Goal: Check status: Check status

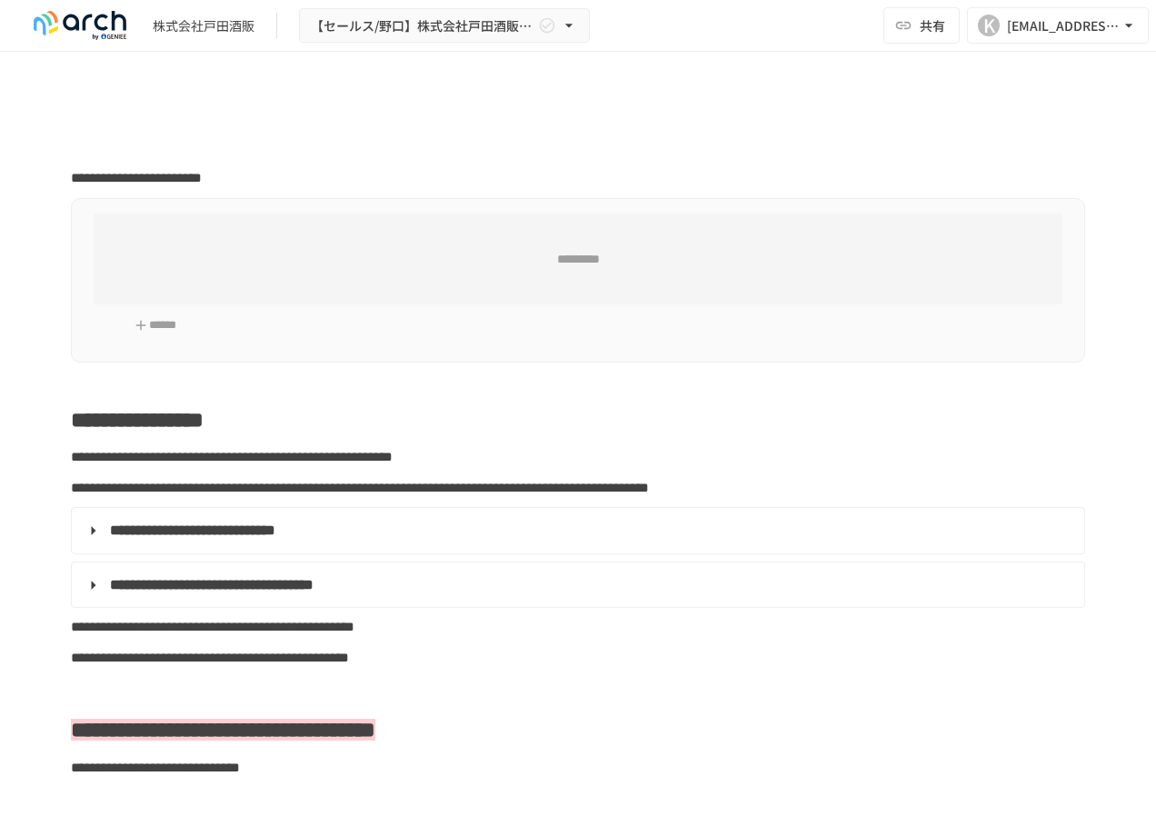
type input "**********"
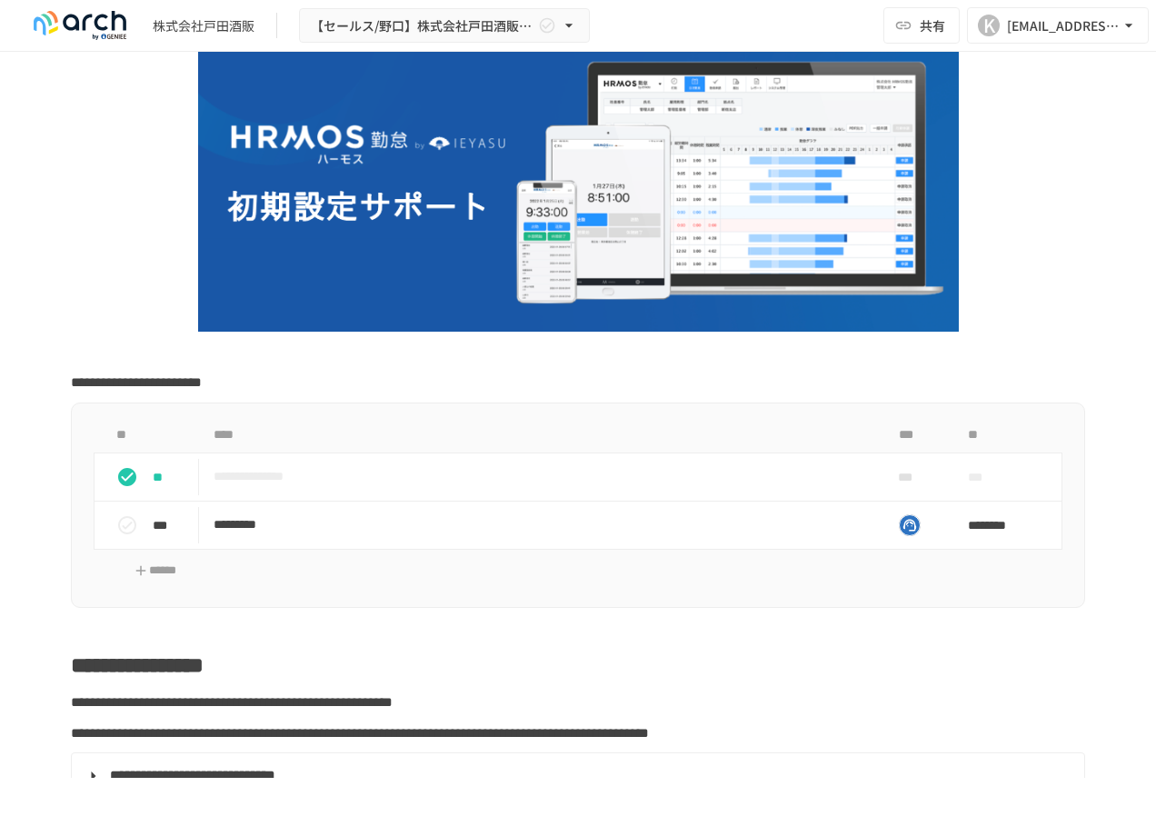
scroll to position [182, 0]
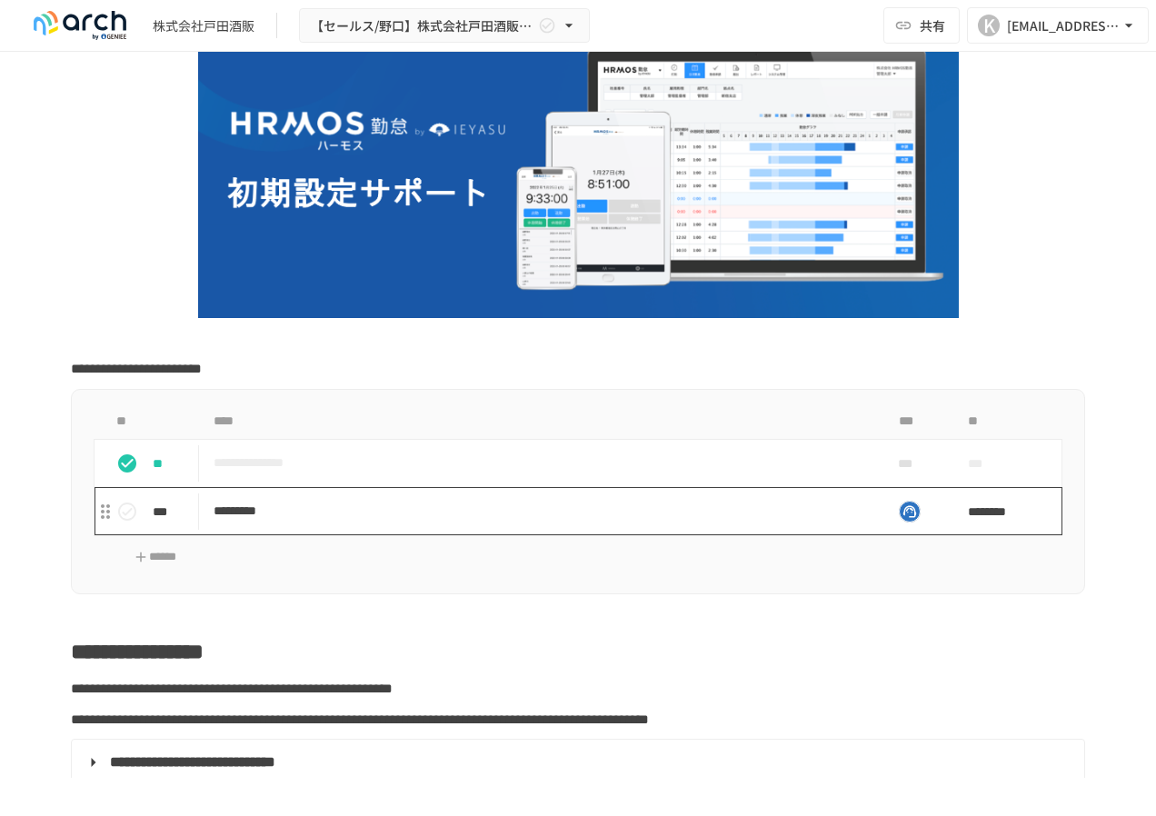
click at [449, 519] on p "*********" at bounding box center [540, 511] width 652 height 23
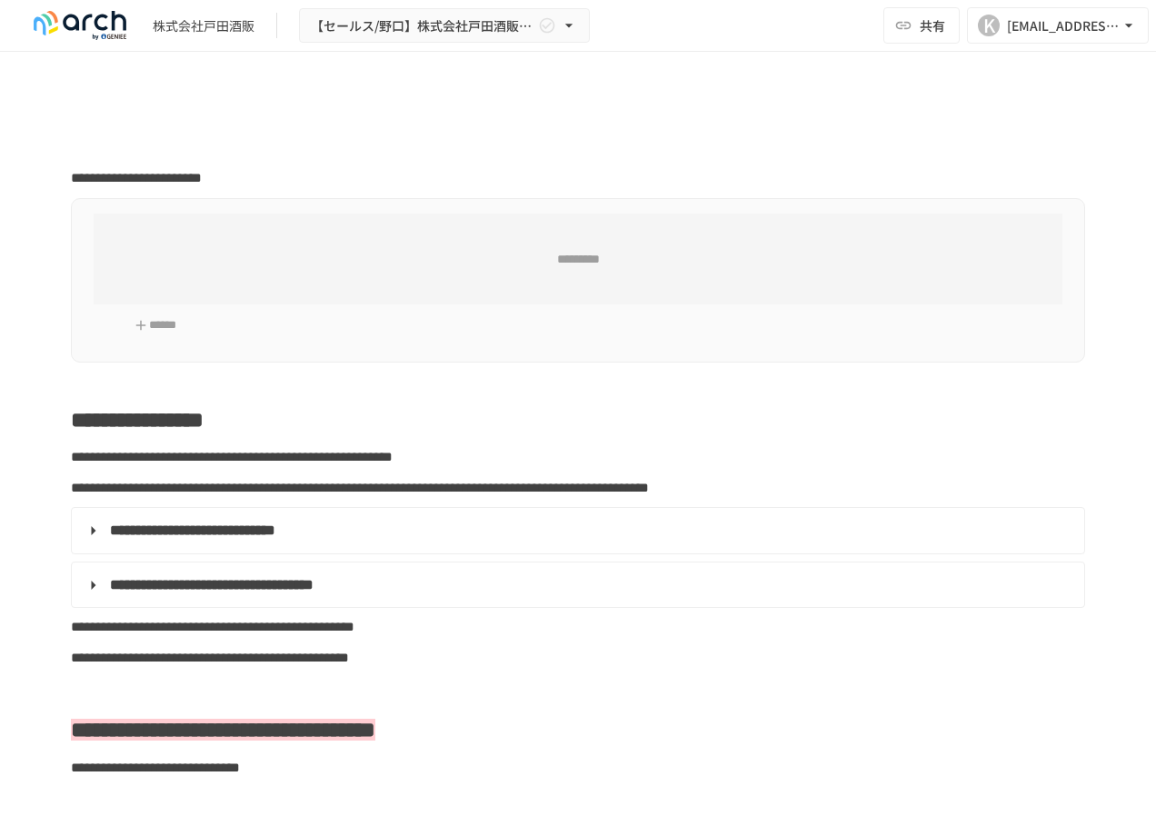
type input "**********"
